Goal: Task Accomplishment & Management: Manage account settings

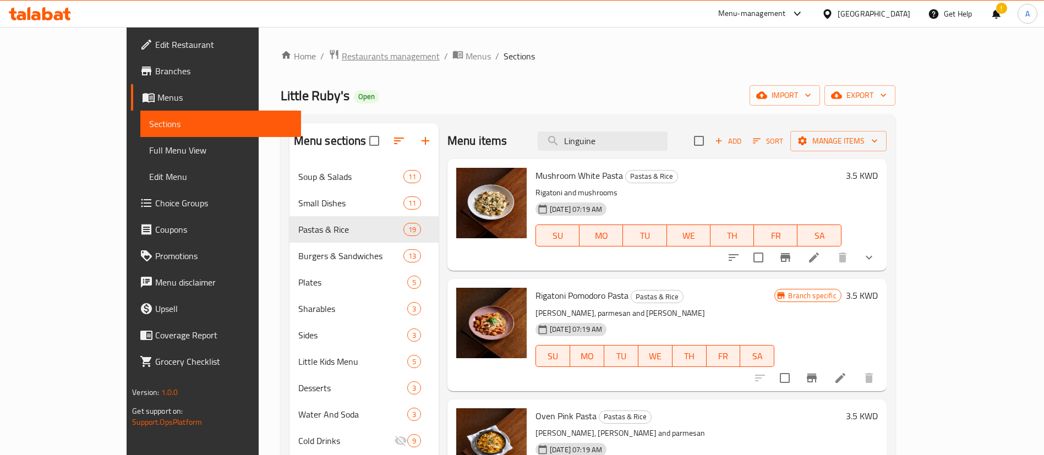
click at [342, 59] on span "Restaurants management" at bounding box center [391, 56] width 98 height 13
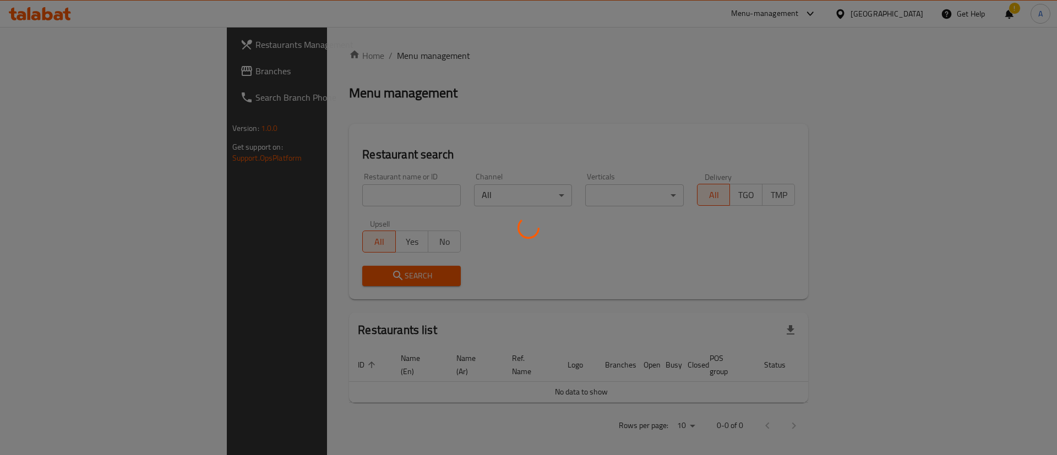
click at [357, 199] on div at bounding box center [528, 227] width 1057 height 455
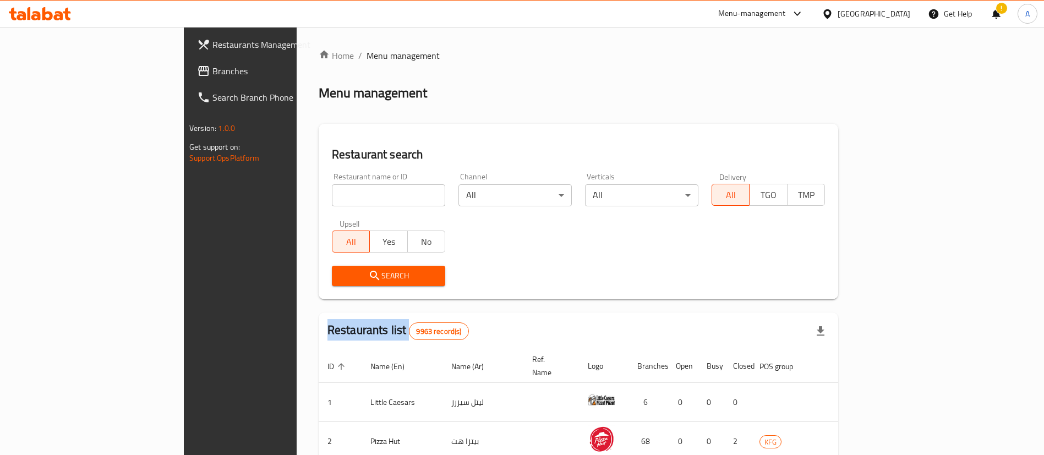
click at [357, 199] on div at bounding box center [522, 227] width 1044 height 455
click at [357, 199] on input "search" at bounding box center [388, 195] width 113 height 22
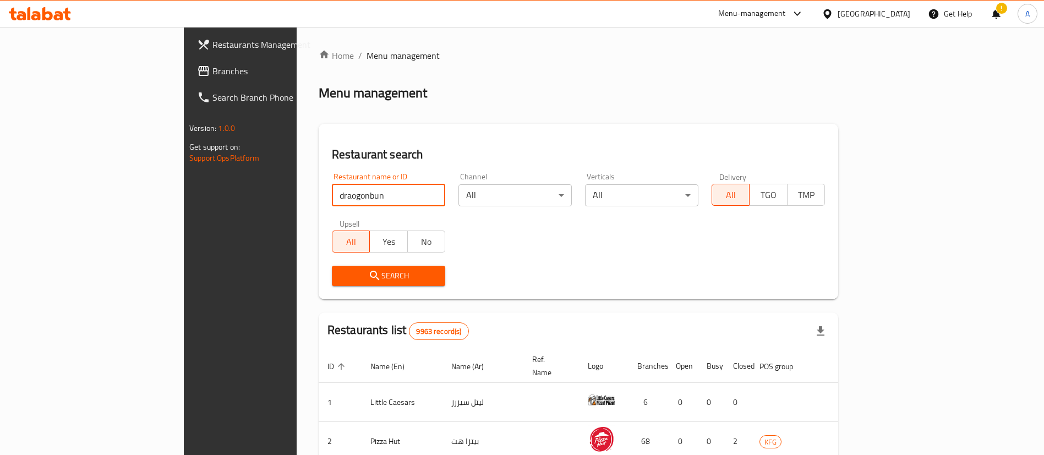
click button "Search" at bounding box center [388, 276] width 113 height 20
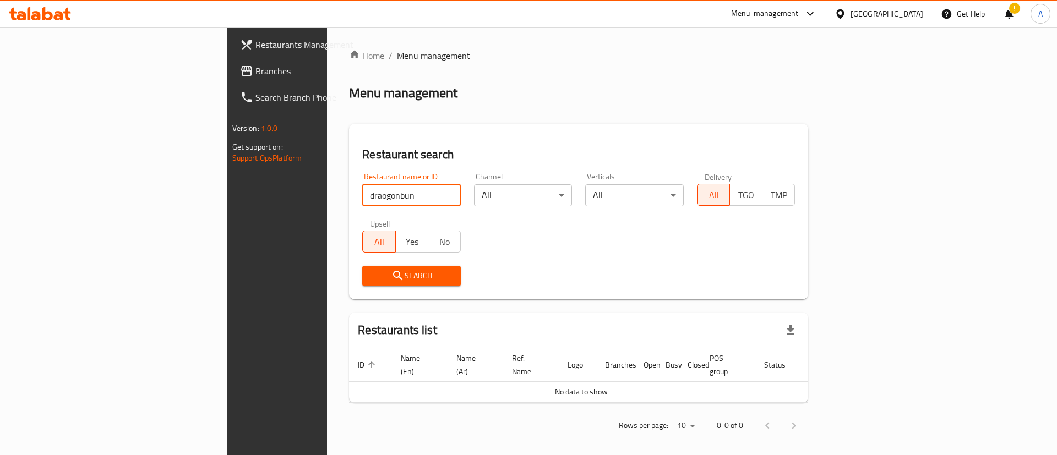
click at [362, 193] on input "draogonbun" at bounding box center [411, 195] width 99 height 22
click button "Search" at bounding box center [411, 276] width 99 height 20
click at [362, 196] on input "dragon bun" at bounding box center [411, 195] width 99 height 22
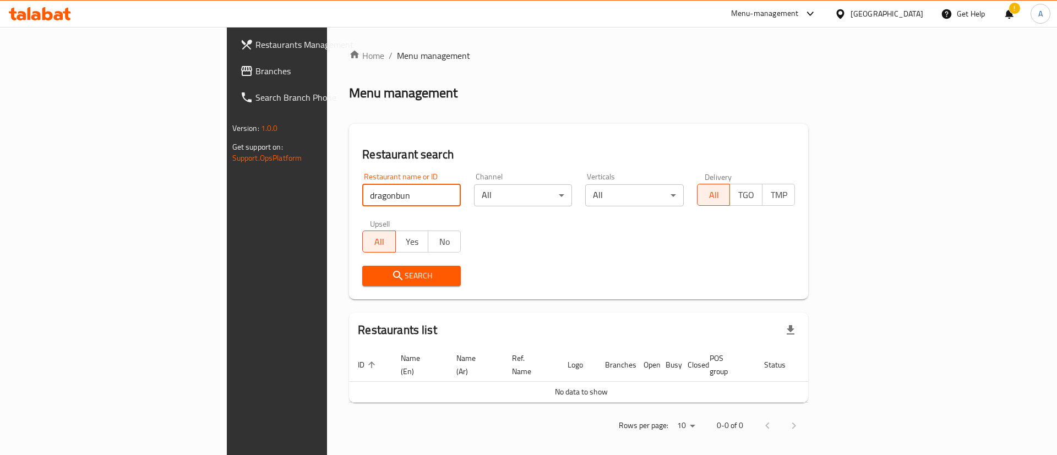
type input "dragonbun"
click button "Search" at bounding box center [411, 276] width 99 height 20
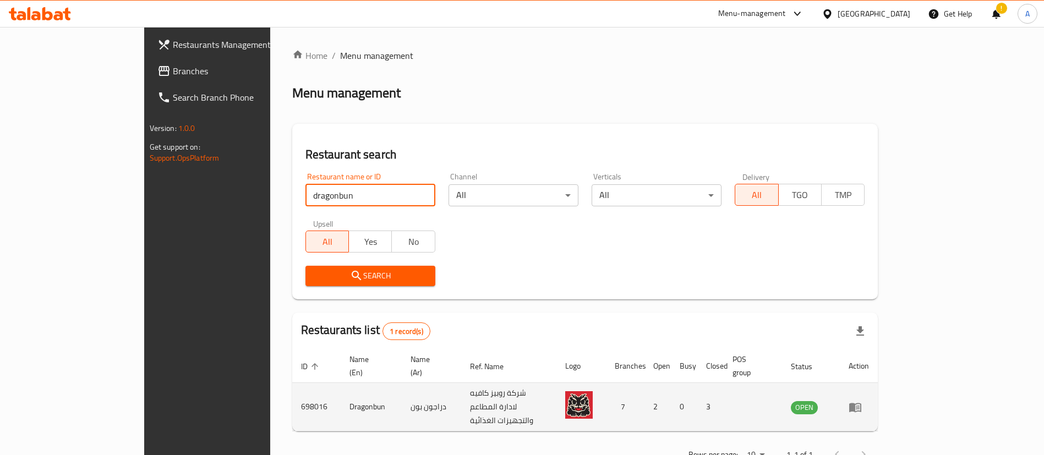
click at [861, 403] on icon "enhanced table" at bounding box center [855, 407] width 12 height 9
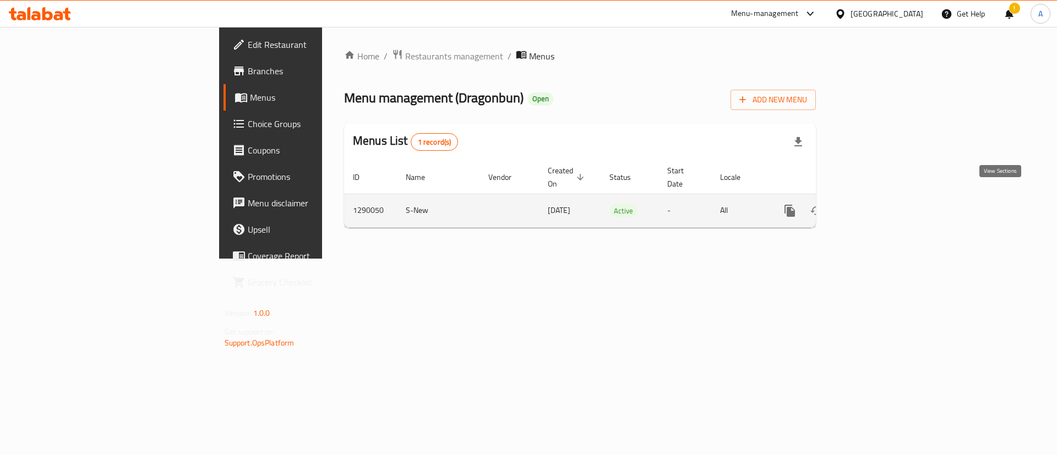
click at [876, 204] on icon "enhanced table" at bounding box center [868, 210] width 13 height 13
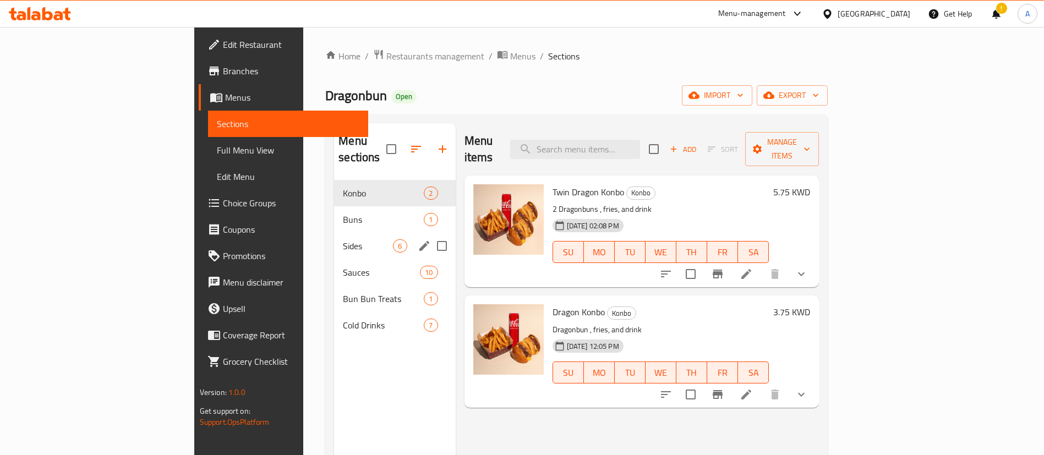
click at [334, 240] on div "Sides 6" at bounding box center [394, 246] width 121 height 26
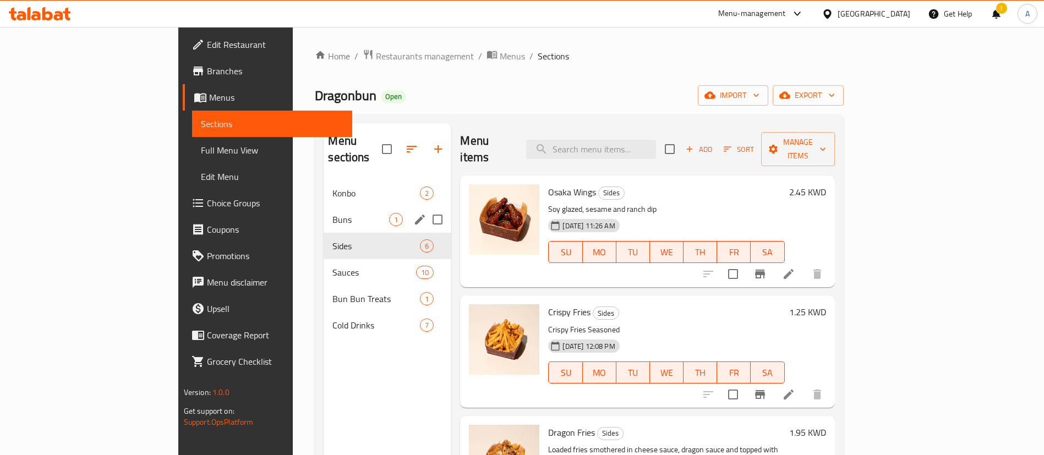
click at [332, 213] on span "Buns" at bounding box center [360, 219] width 57 height 13
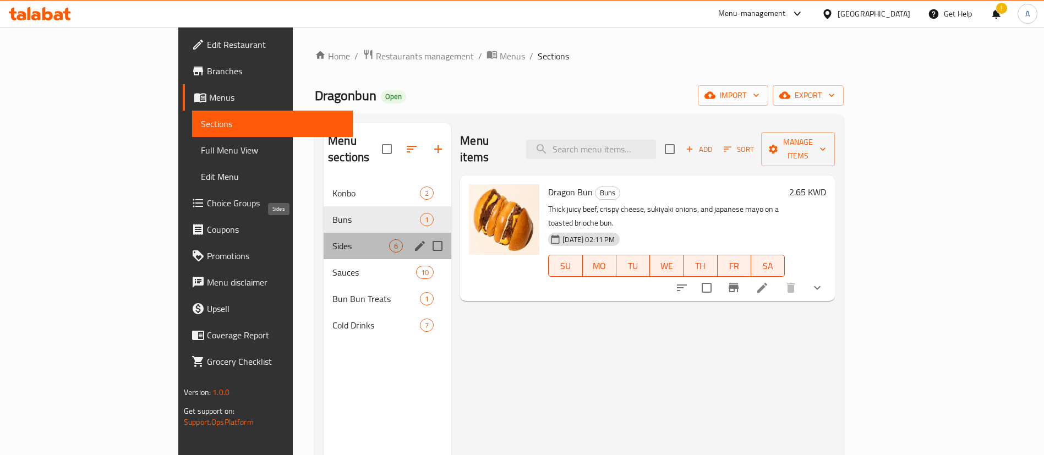
click at [332, 239] on span "Sides" at bounding box center [360, 245] width 57 height 13
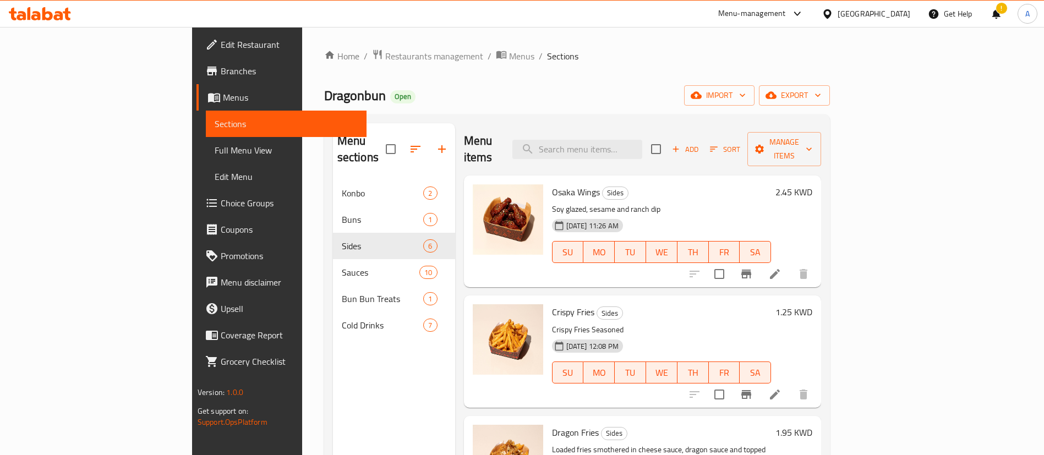
click at [221, 77] on span "Branches" at bounding box center [289, 70] width 137 height 13
